Goal: Find specific page/section: Find specific page/section

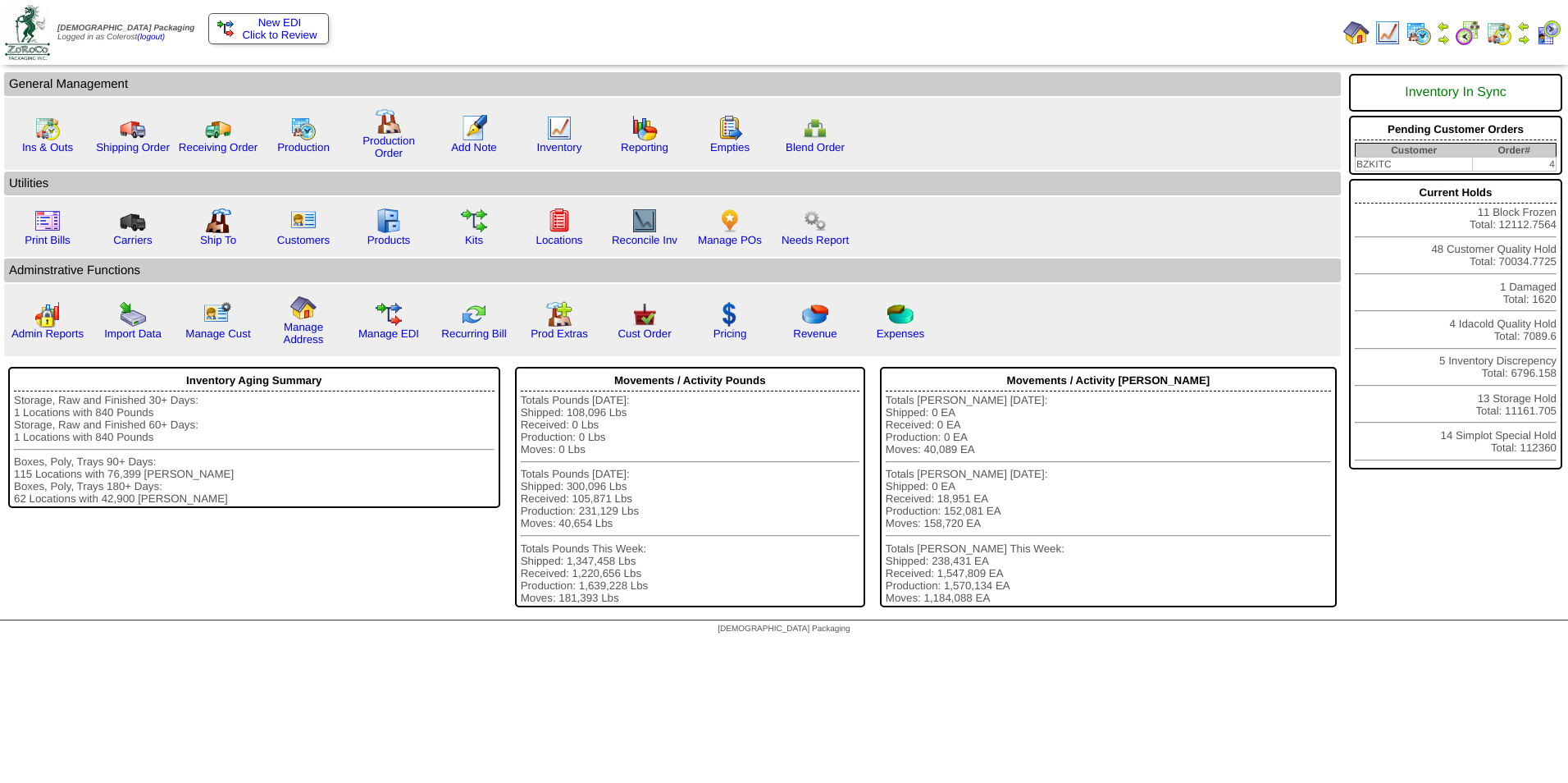
click at [1523, 39] on img at bounding box center [1523, 39] width 13 height 13
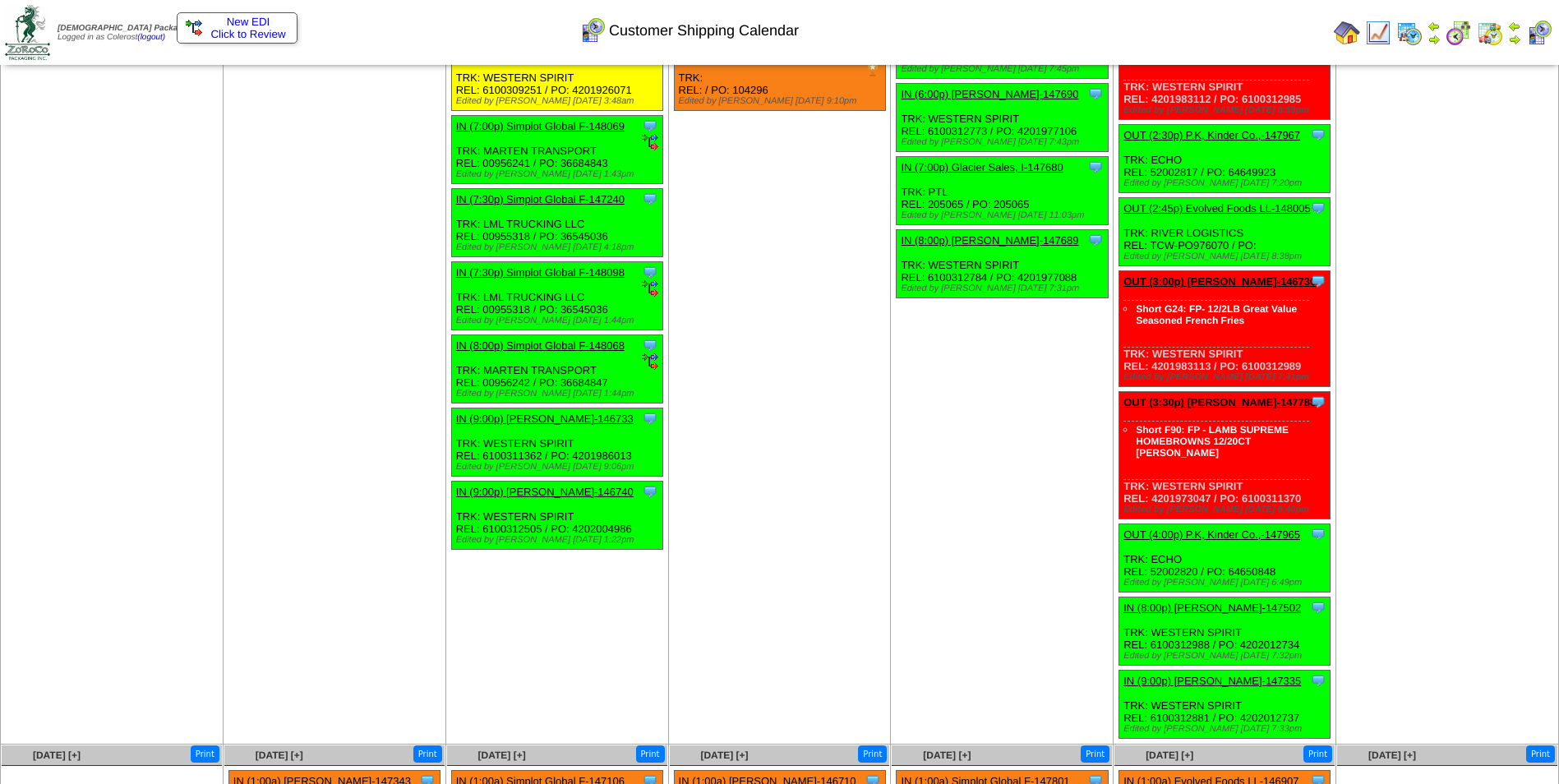
scroll to position [2093, 0]
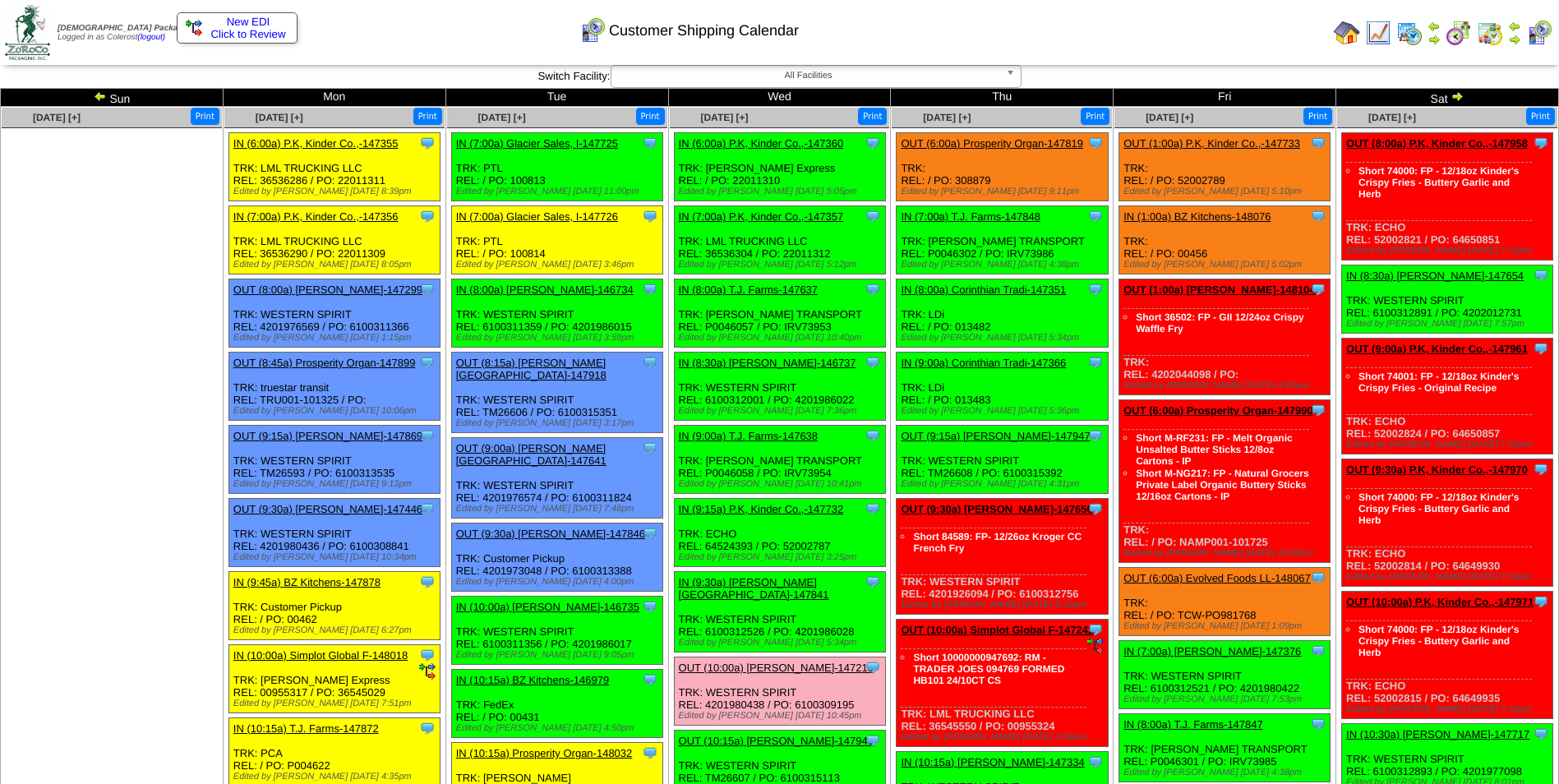
scroll to position [0, 0]
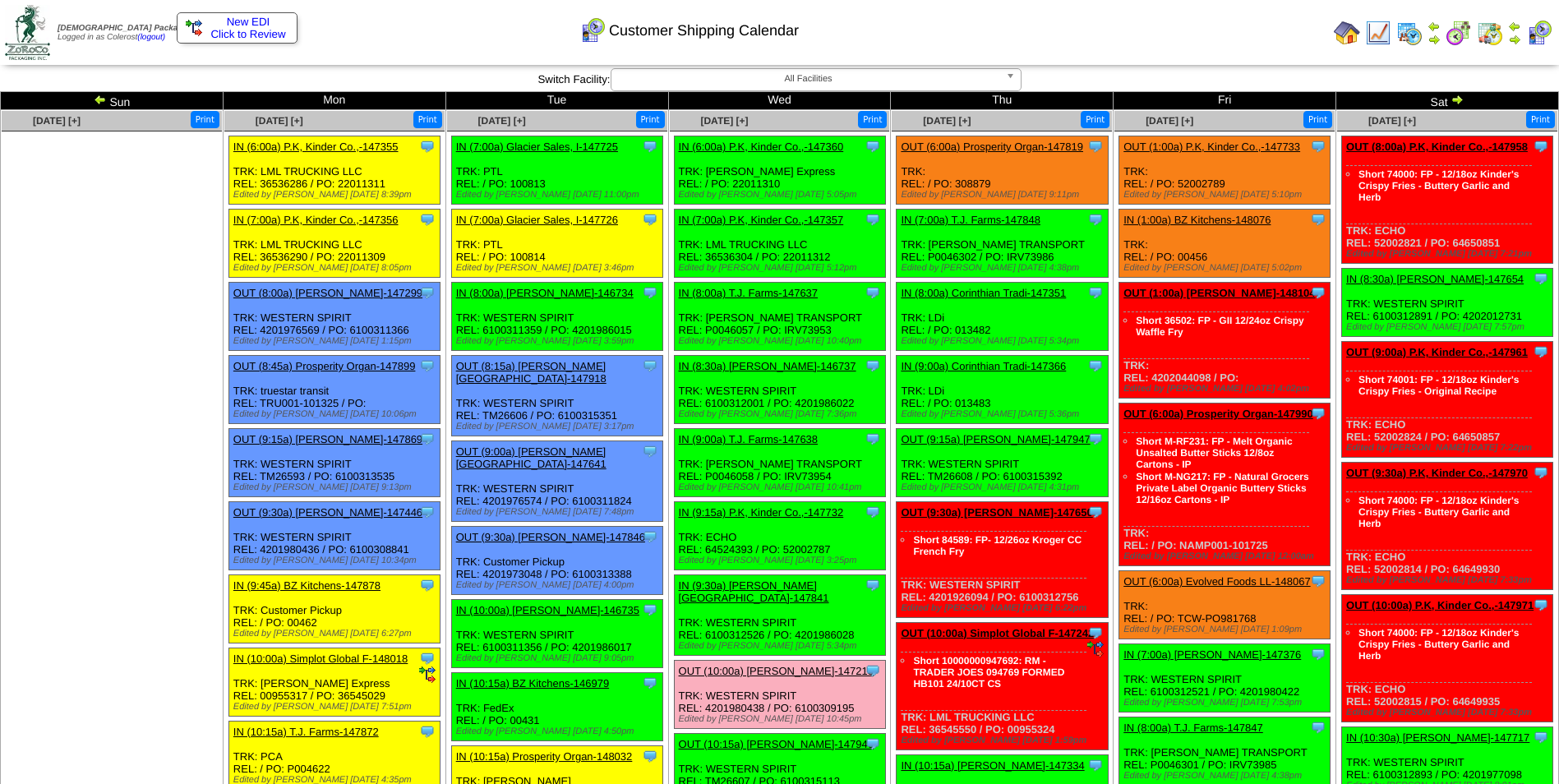
click at [101, 100] on img at bounding box center [100, 99] width 13 height 13
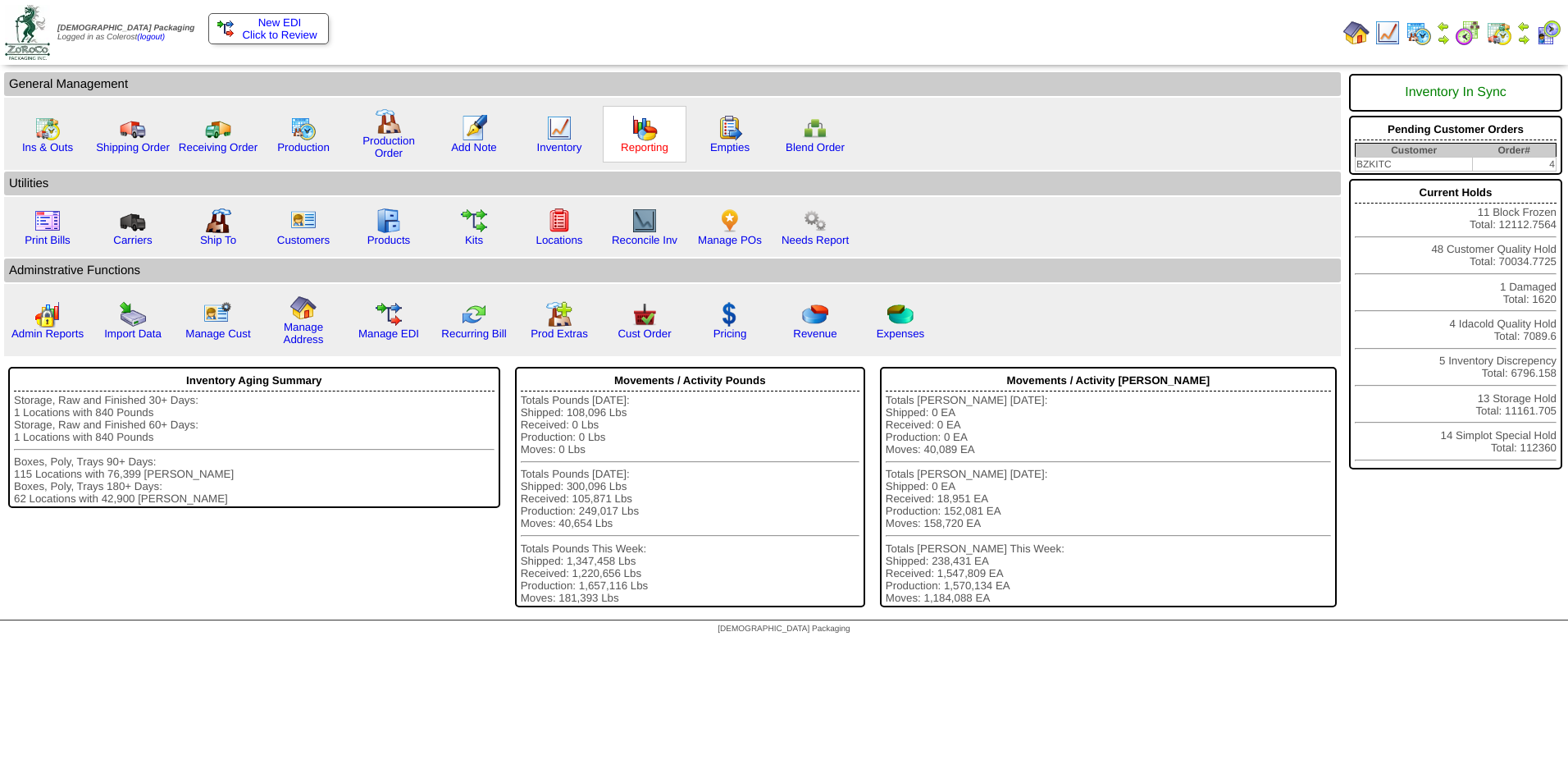
click at [649, 146] on link "Reporting" at bounding box center [644, 147] width 47 height 13
